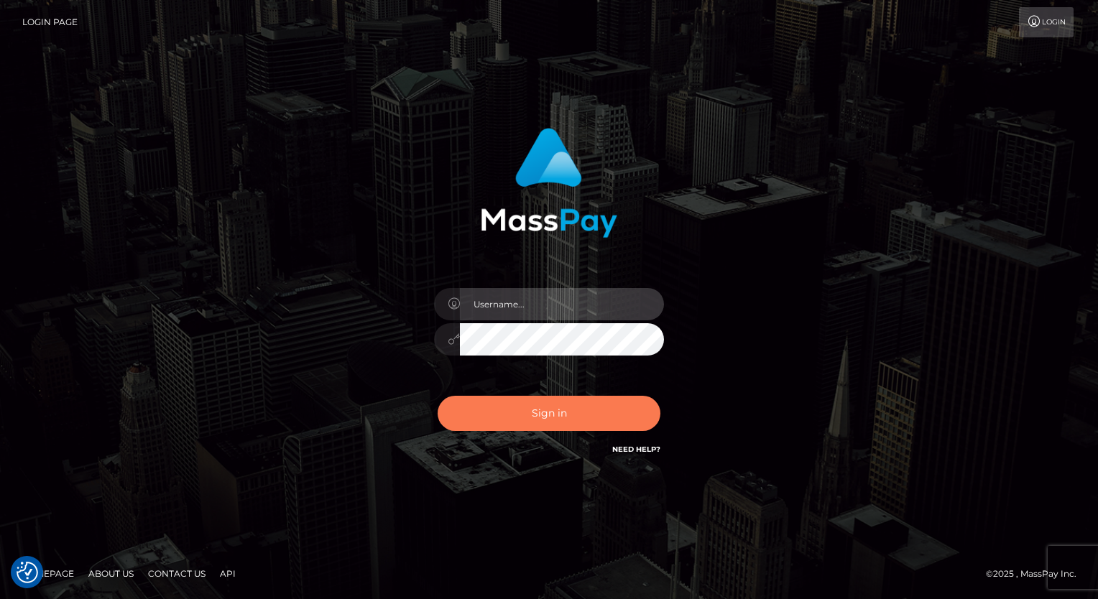
type input "aly.ignite"
click at [542, 415] on button "Sign in" at bounding box center [549, 413] width 223 height 35
type input "aly.ignite"
click at [540, 415] on button "Sign in" at bounding box center [549, 413] width 223 height 35
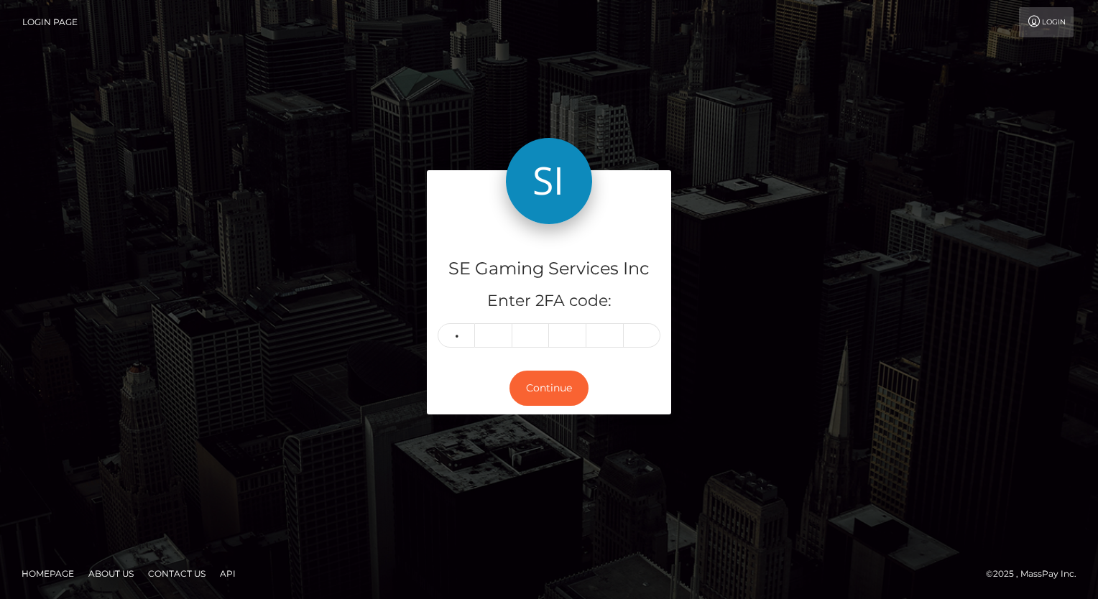
type input "0"
type input "6"
type input "2"
type input "6"
type input "4"
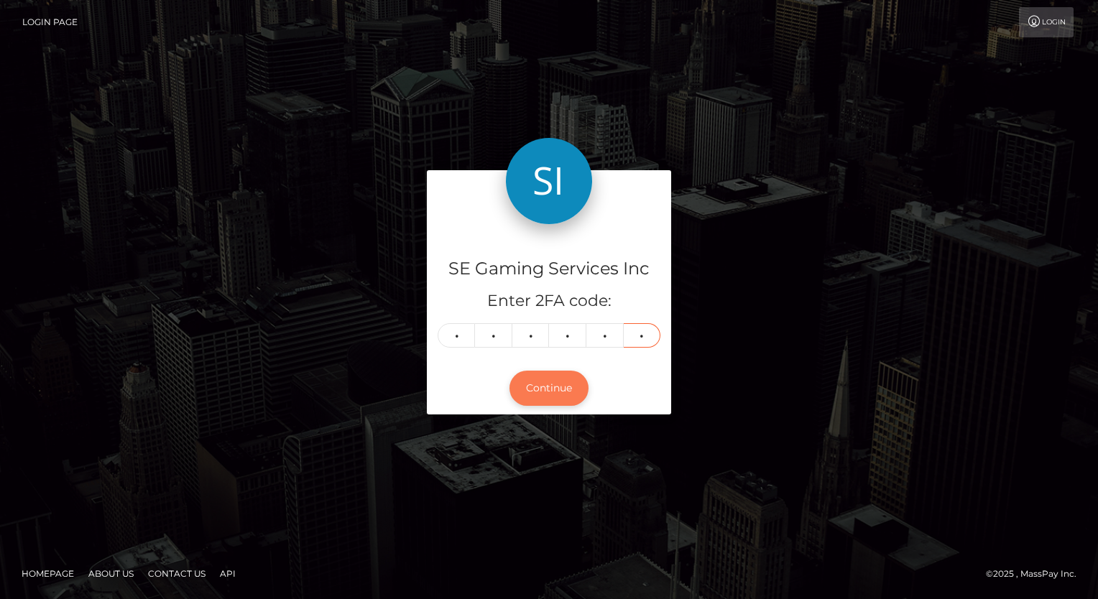
type input "6"
click at [556, 387] on button "Continue" at bounding box center [548, 388] width 79 height 35
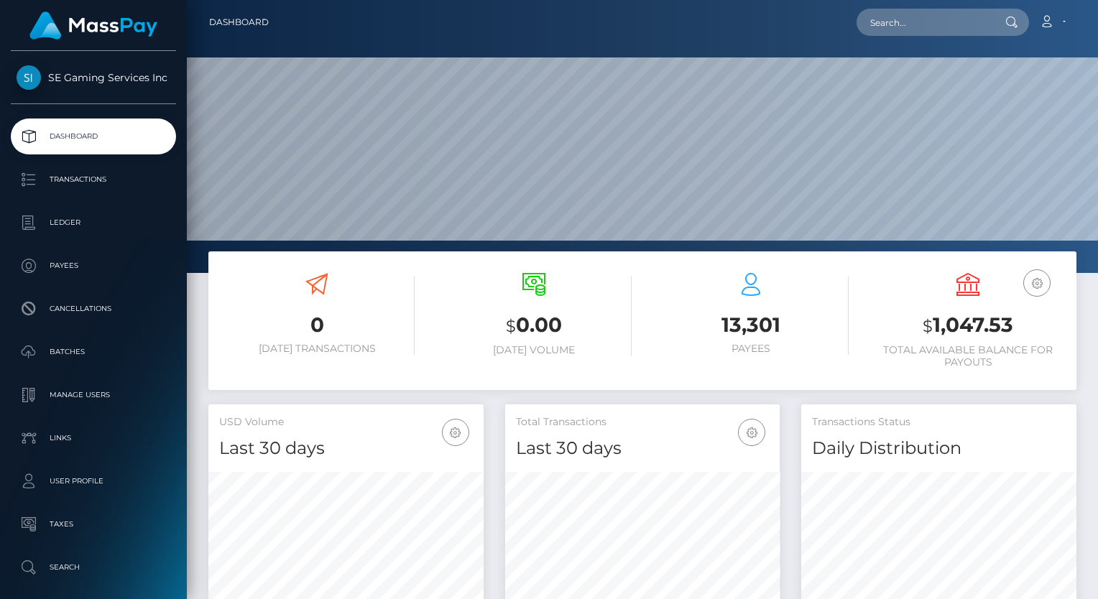
scroll to position [254, 275]
